Goal: Transaction & Acquisition: Download file/media

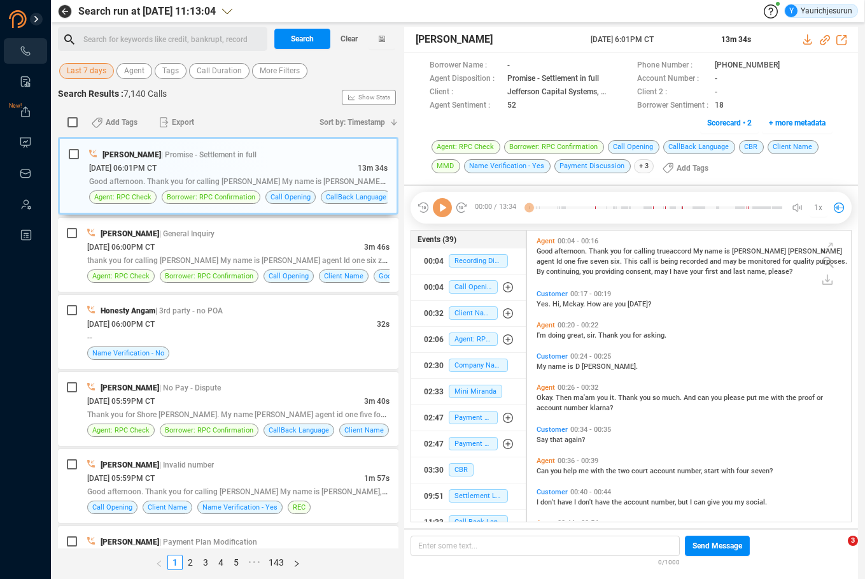
scroll to position [288, 317]
click at [79, 77] on span "Last 7 days" at bounding box center [86, 71] width 39 height 16
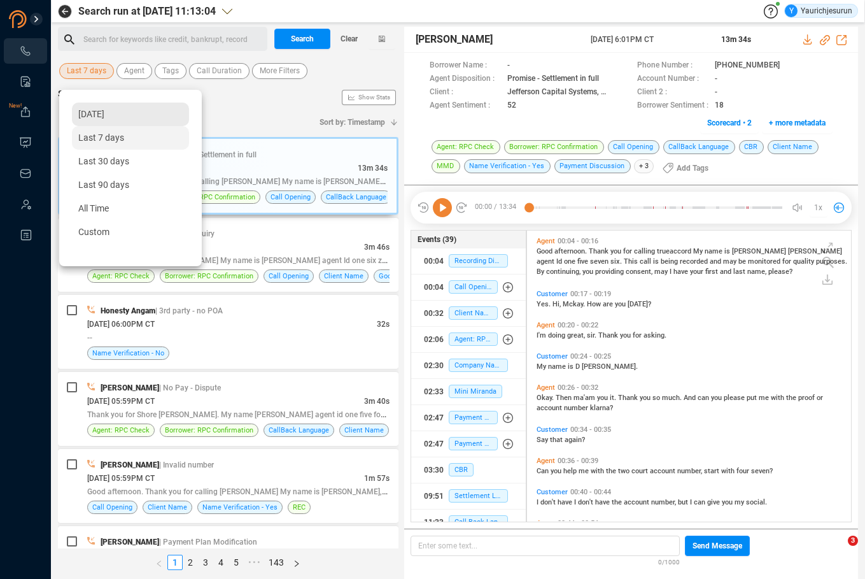
click at [95, 113] on span "[DATE]" at bounding box center [91, 114] width 26 height 10
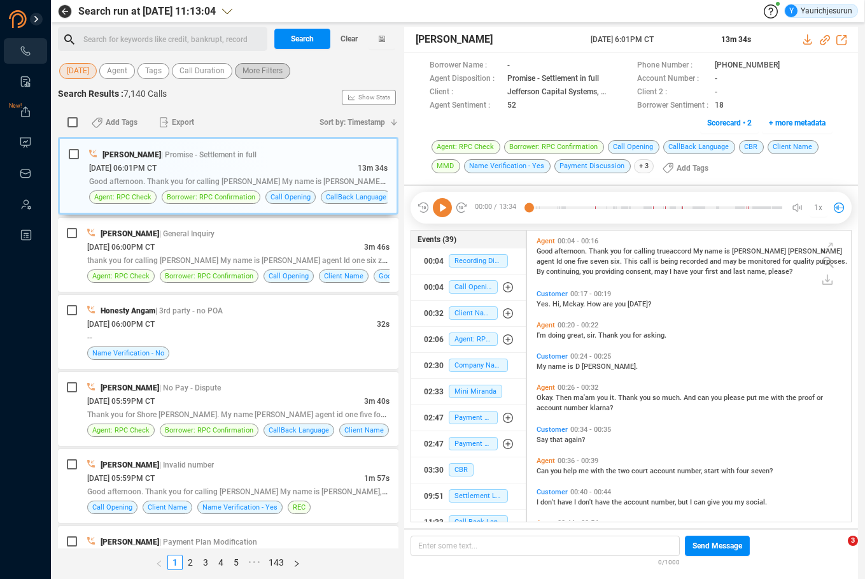
click at [271, 68] on span "More Filters" at bounding box center [263, 71] width 40 height 16
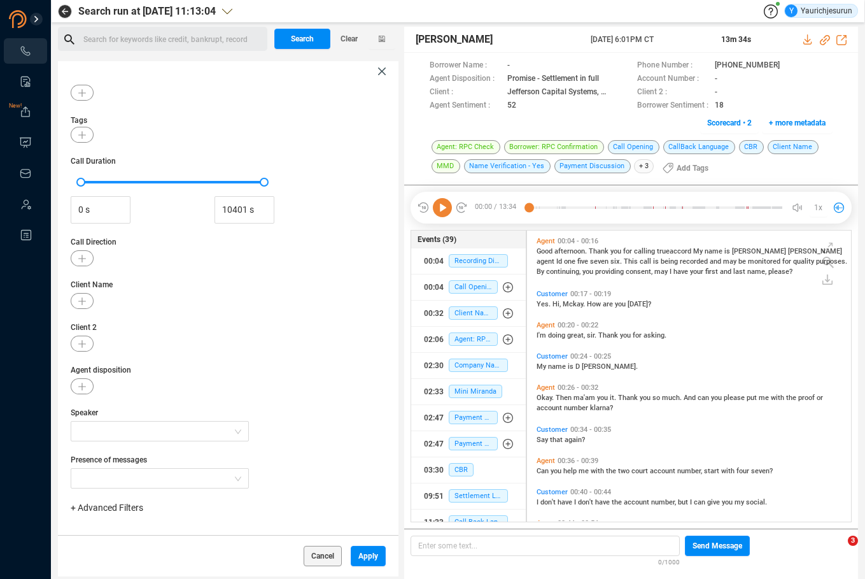
scroll to position [70, 0]
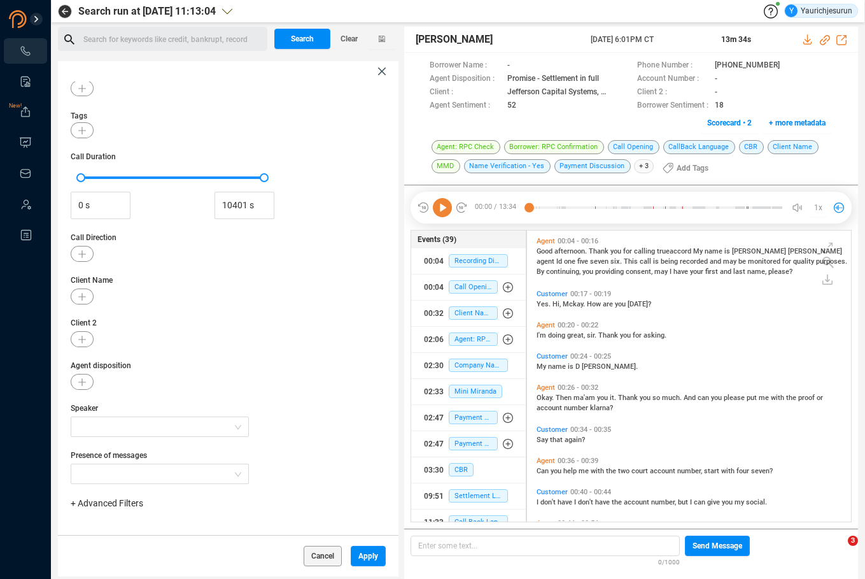
click at [119, 505] on span "+ Advanced Filters" at bounding box center [107, 503] width 73 height 10
click at [122, 450] on span "Phone Number" at bounding box center [112, 453] width 59 height 10
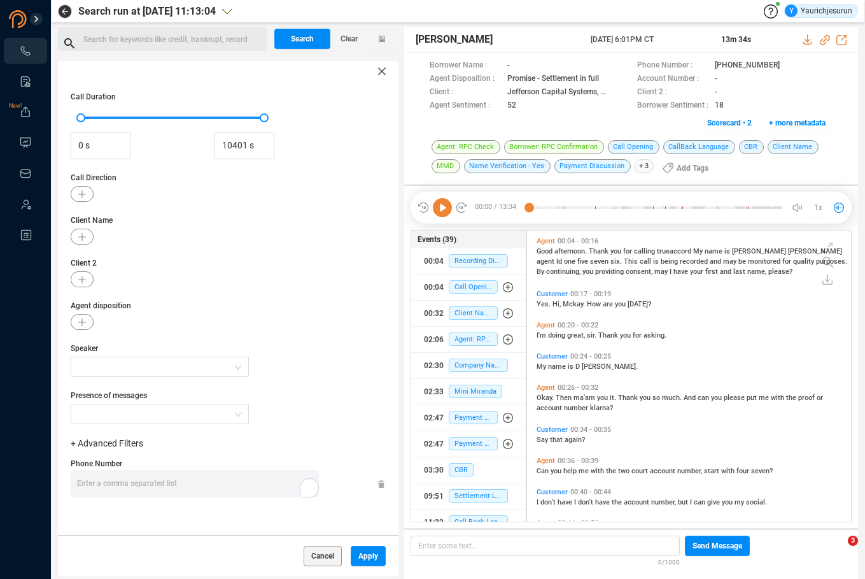
click at [252, 484] on div "Enter a comma separated list ﻿" at bounding box center [198, 483] width 242 height 27
click at [358, 559] on span "Apply" at bounding box center [368, 556] width 20 height 20
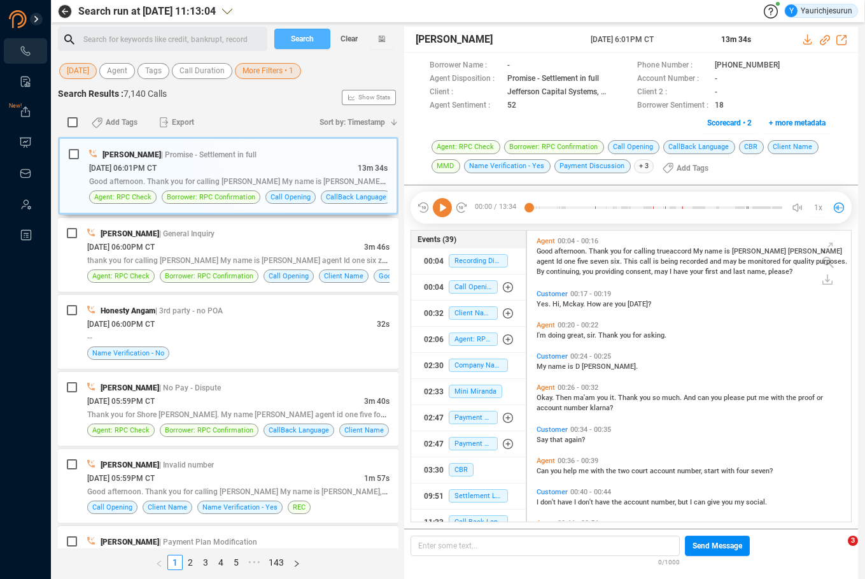
click at [309, 37] on span "Search" at bounding box center [302, 39] width 23 height 20
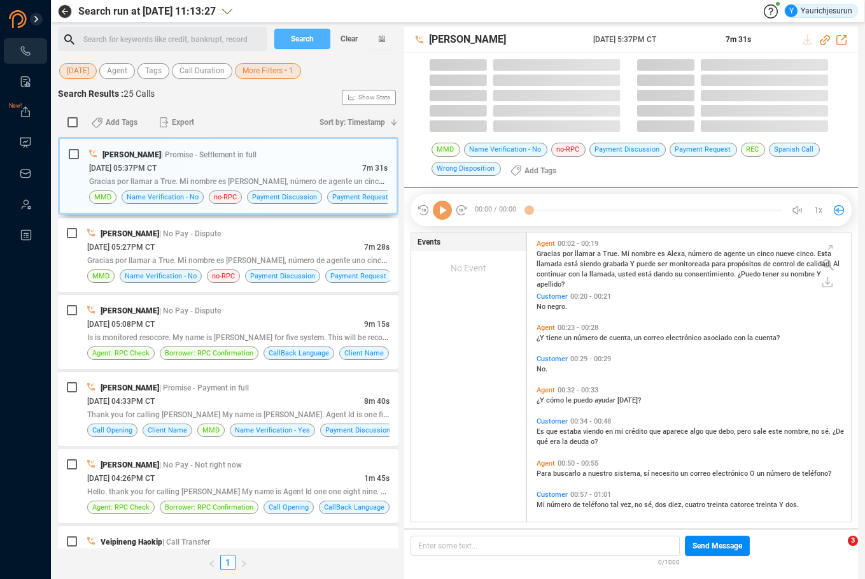
scroll to position [288, 317]
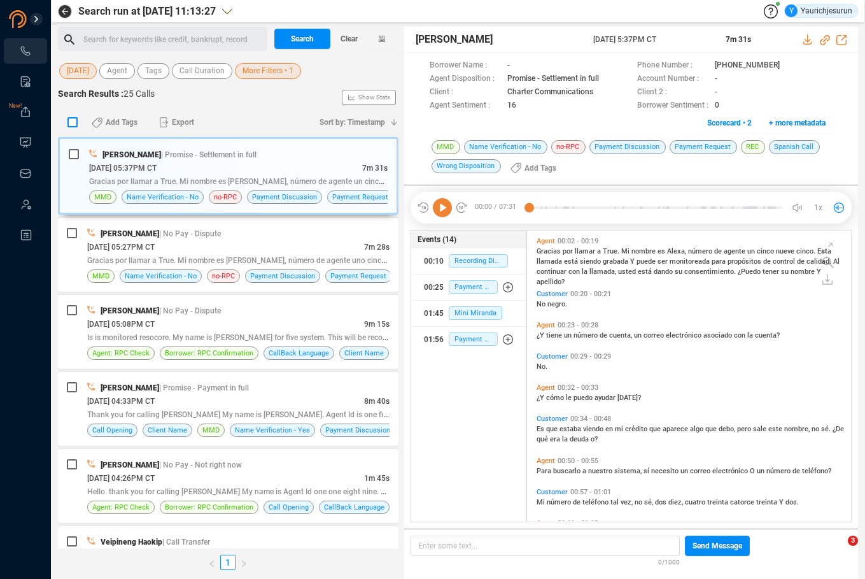
click at [75, 120] on input "checkbox" at bounding box center [72, 122] width 10 height 10
checkbox input "true"
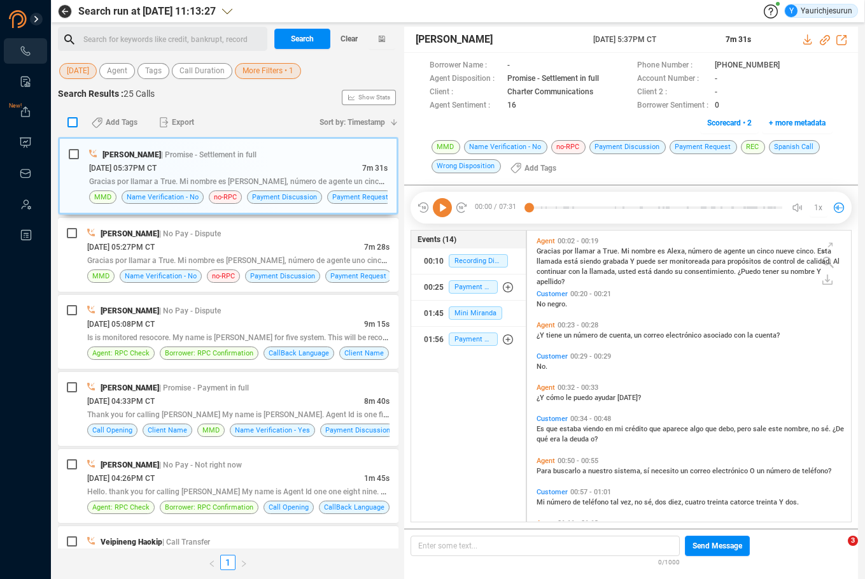
checkbox input "true"
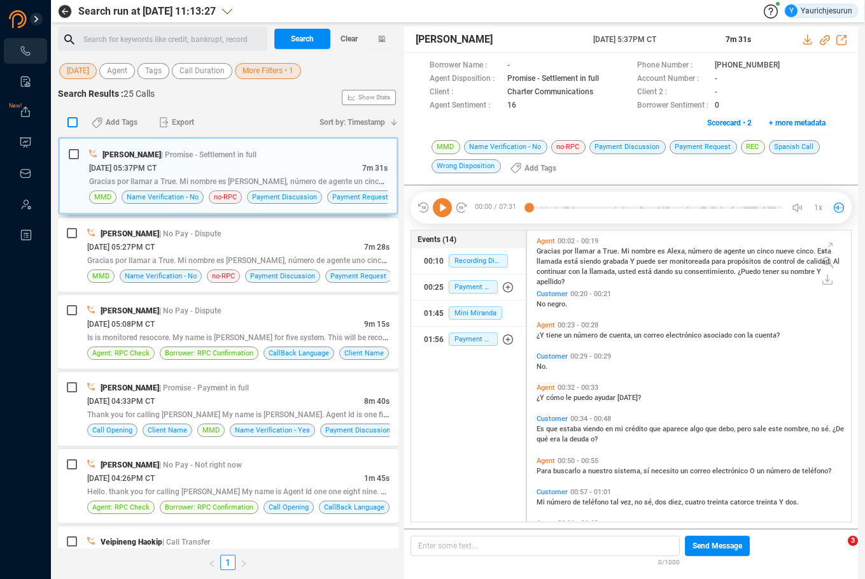
checkbox input "true"
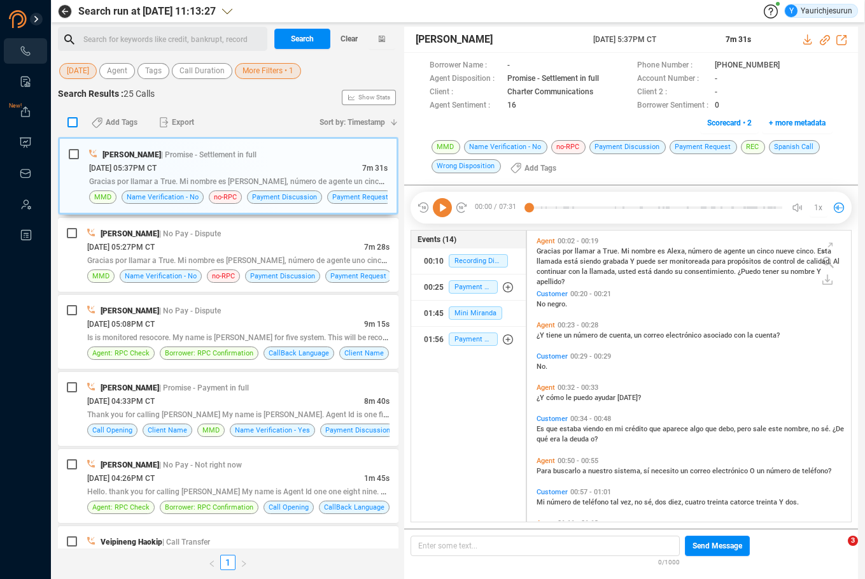
checkbox input "true"
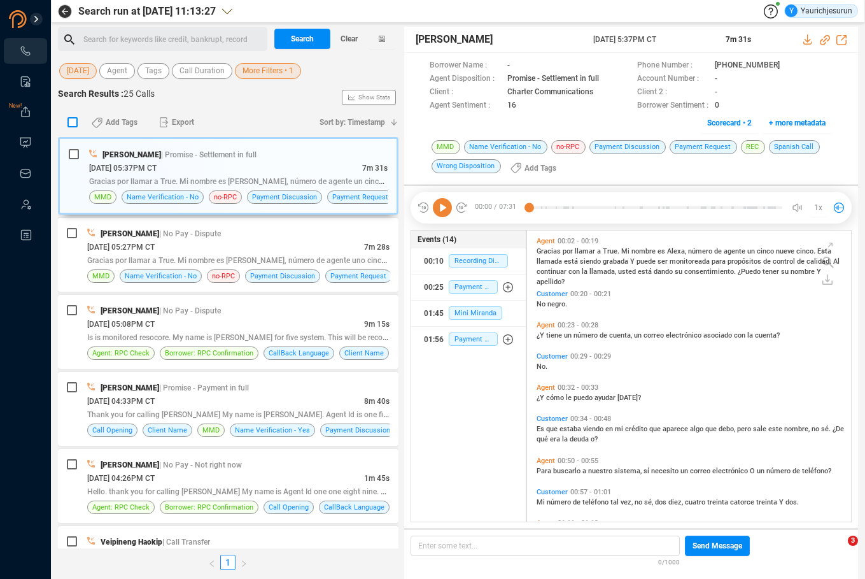
checkbox input "true"
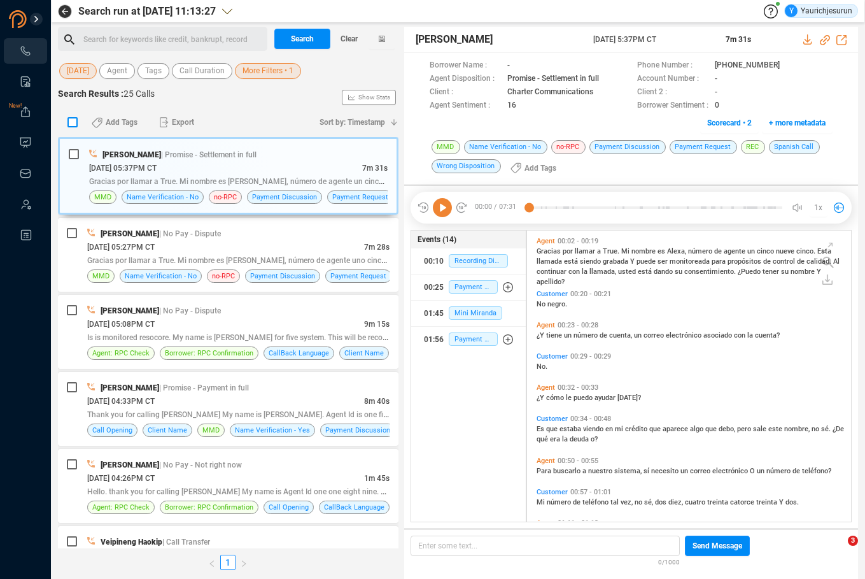
checkbox input "true"
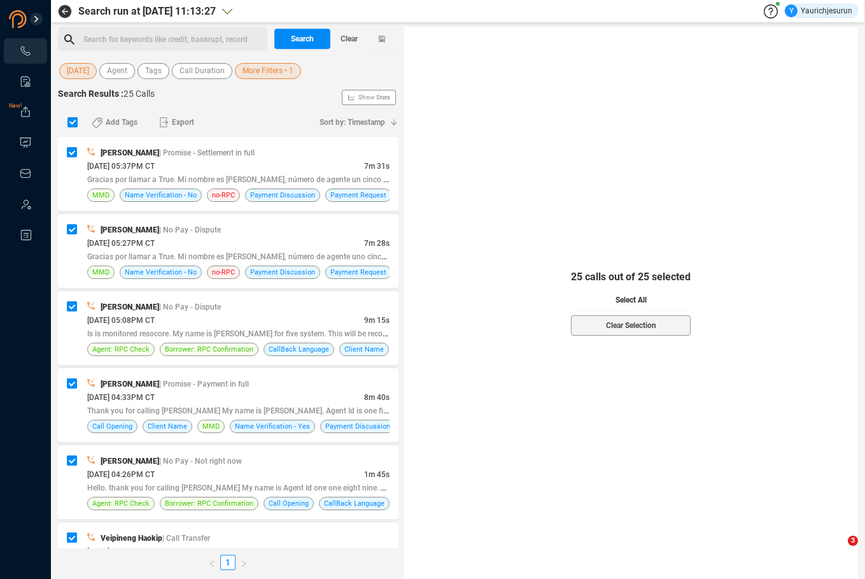
click at [625, 297] on span "Select All" at bounding box center [631, 300] width 31 height 20
click at [182, 124] on span "Export" at bounding box center [183, 122] width 22 height 20
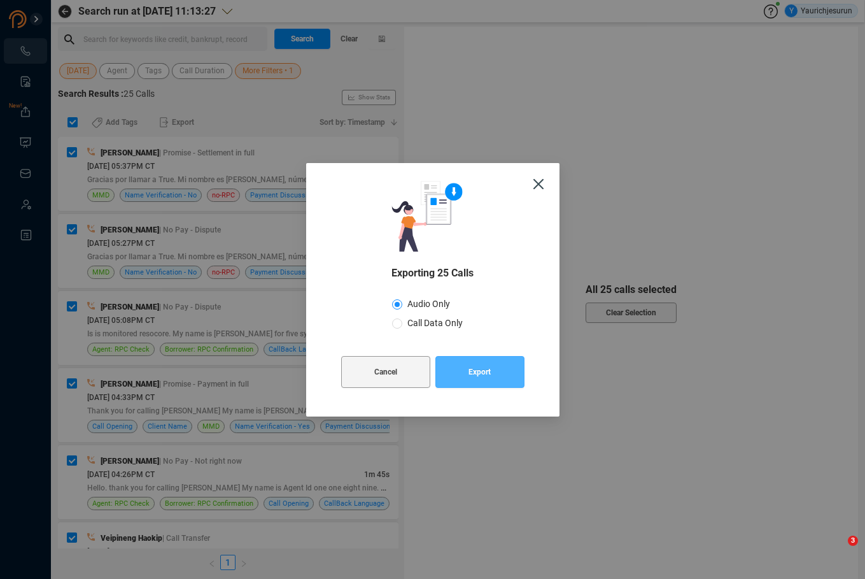
click at [465, 373] on button "Export" at bounding box center [479, 372] width 89 height 32
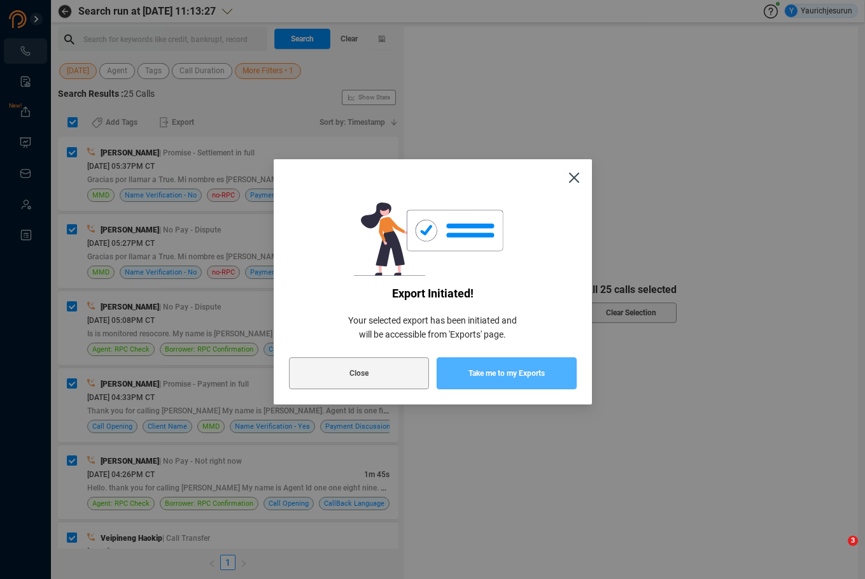
click at [465, 373] on button "Take me to my Exports" at bounding box center [507, 373] width 140 height 32
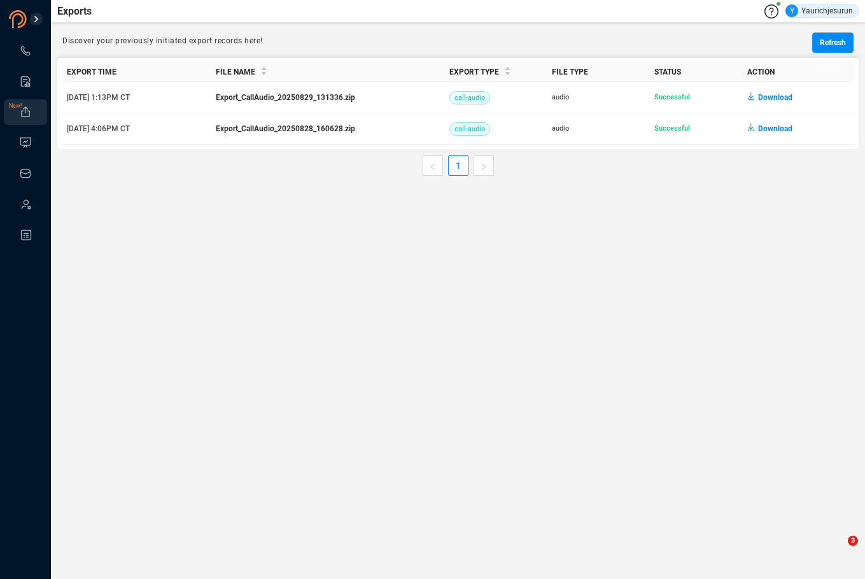
click at [565, 495] on main "Exports Y Yaurichjesurun Discover your previously initiated export records here…" at bounding box center [458, 289] width 814 height 579
click at [779, 102] on span "Download" at bounding box center [775, 97] width 34 height 20
